Goal: Task Accomplishment & Management: Use online tool/utility

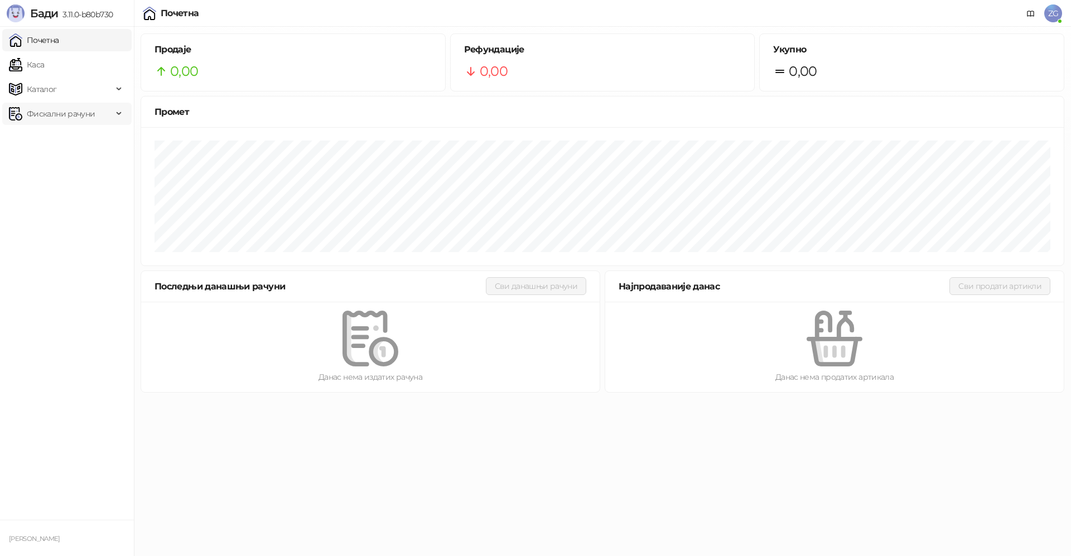
click at [61, 117] on span "Фискални рачуни" at bounding box center [61, 114] width 68 height 22
drag, startPoint x: 60, startPoint y: 141, endPoint x: 60, endPoint y: 148, distance: 6.7
click at [60, 141] on link "Издати рачуни" at bounding box center [50, 138] width 75 height 22
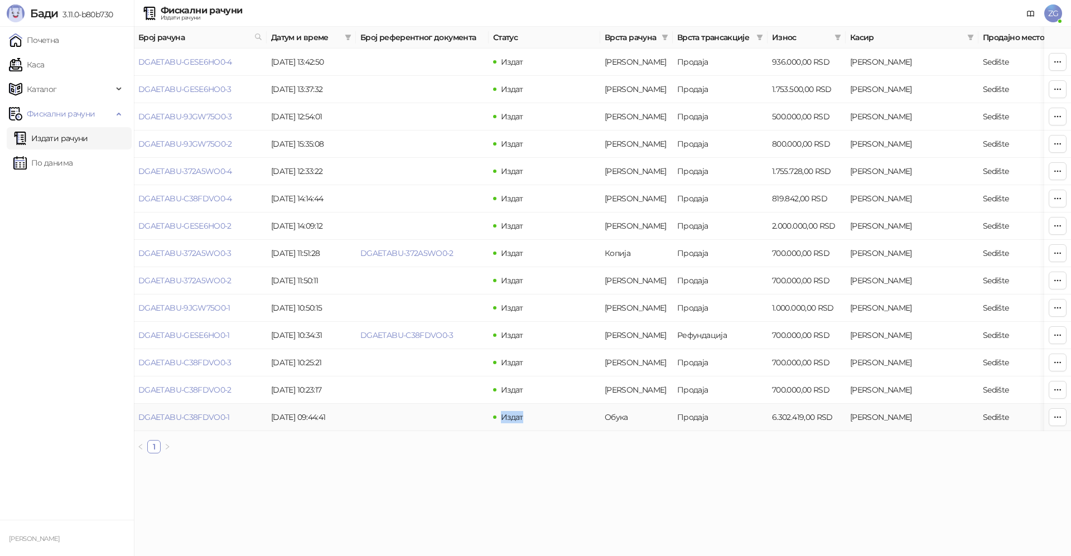
drag, startPoint x: 463, startPoint y: 429, endPoint x: 594, endPoint y: 427, distance: 131.1
click at [593, 428] on tr "DGAETABU-C38FDVO0-1 31.12.2024 09:44:41 Издат Обука Продаја 6.302.419,00 RSD Zv…" at bounding box center [636, 417] width 1004 height 27
click at [1056, 361] on icon "button" at bounding box center [1057, 362] width 9 height 9
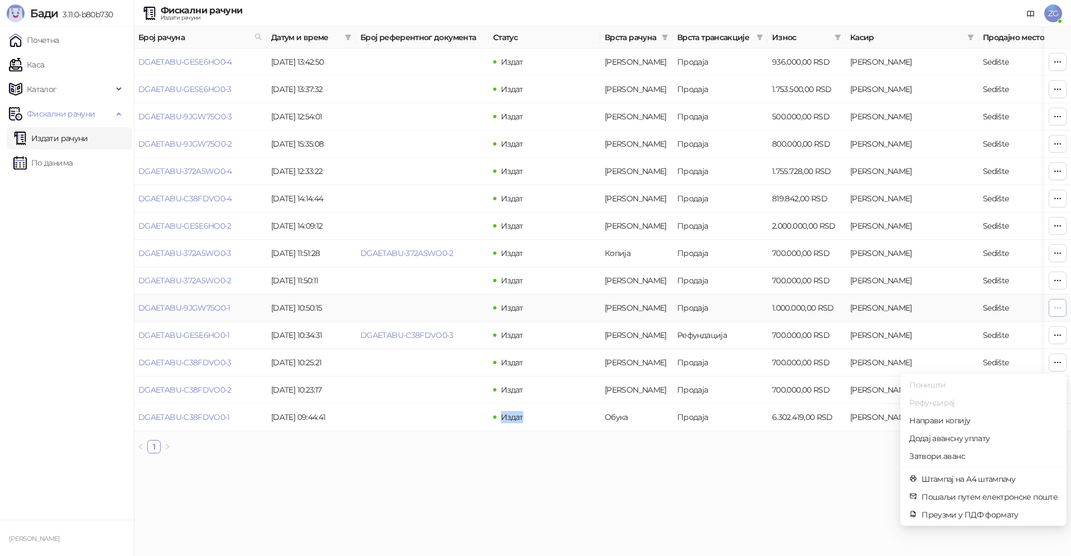
click at [1066, 304] on button "button" at bounding box center [1057, 308] width 18 height 18
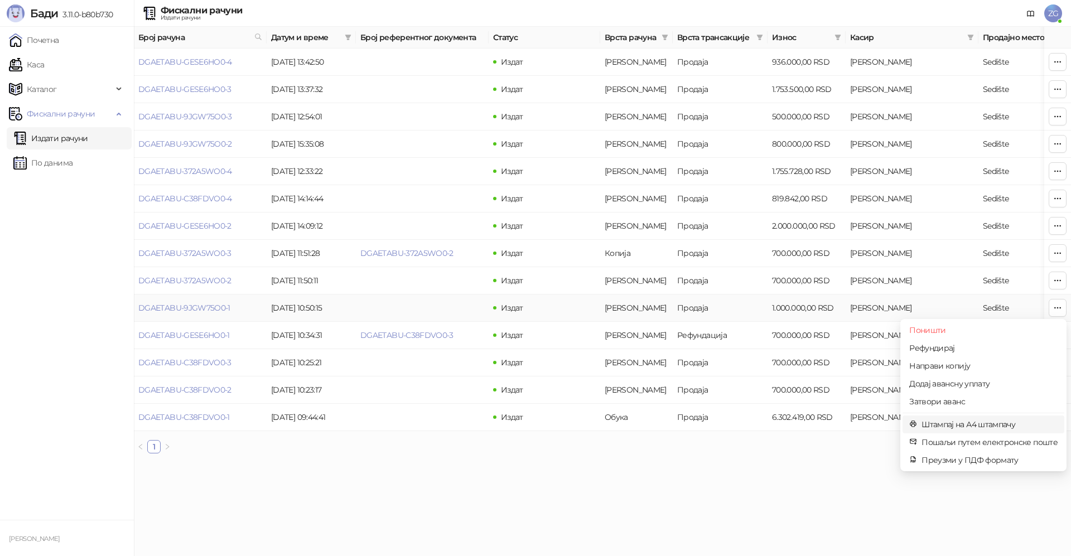
drag, startPoint x: 981, startPoint y: 423, endPoint x: 974, endPoint y: 428, distance: 8.0
click at [981, 424] on span "Штампај на А4 штампачу" at bounding box center [989, 424] width 136 height 12
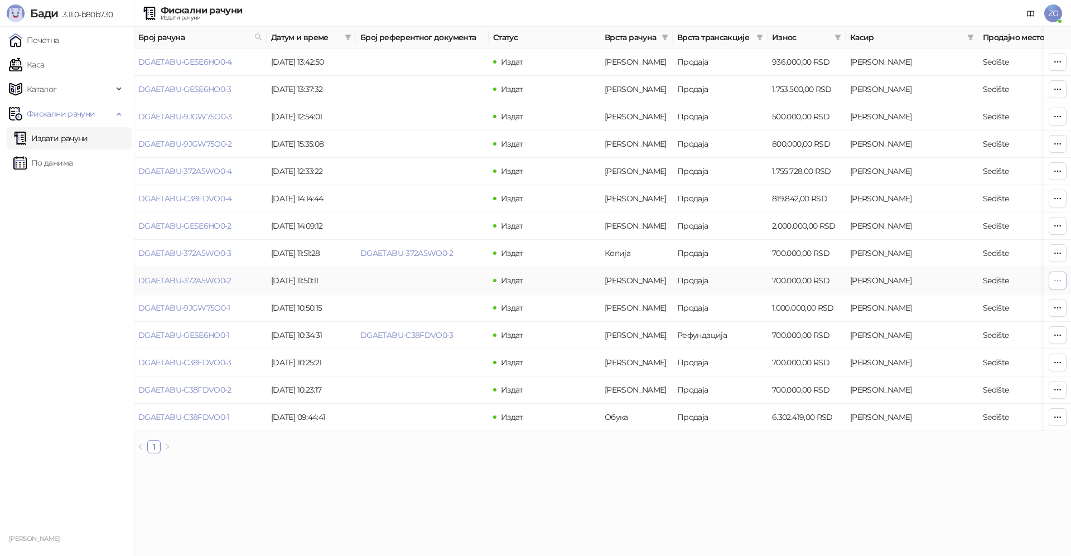
click at [1054, 285] on span "button" at bounding box center [1057, 280] width 9 height 11
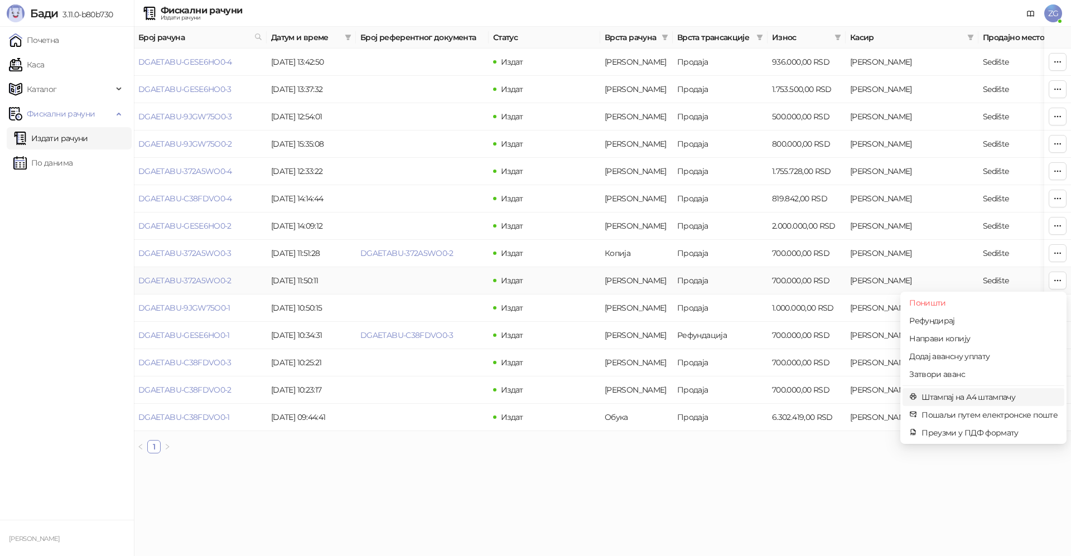
click at [1001, 398] on span "Штампај на А4 штампачу" at bounding box center [989, 397] width 136 height 12
